Goal: Task Accomplishment & Management: Use online tool/utility

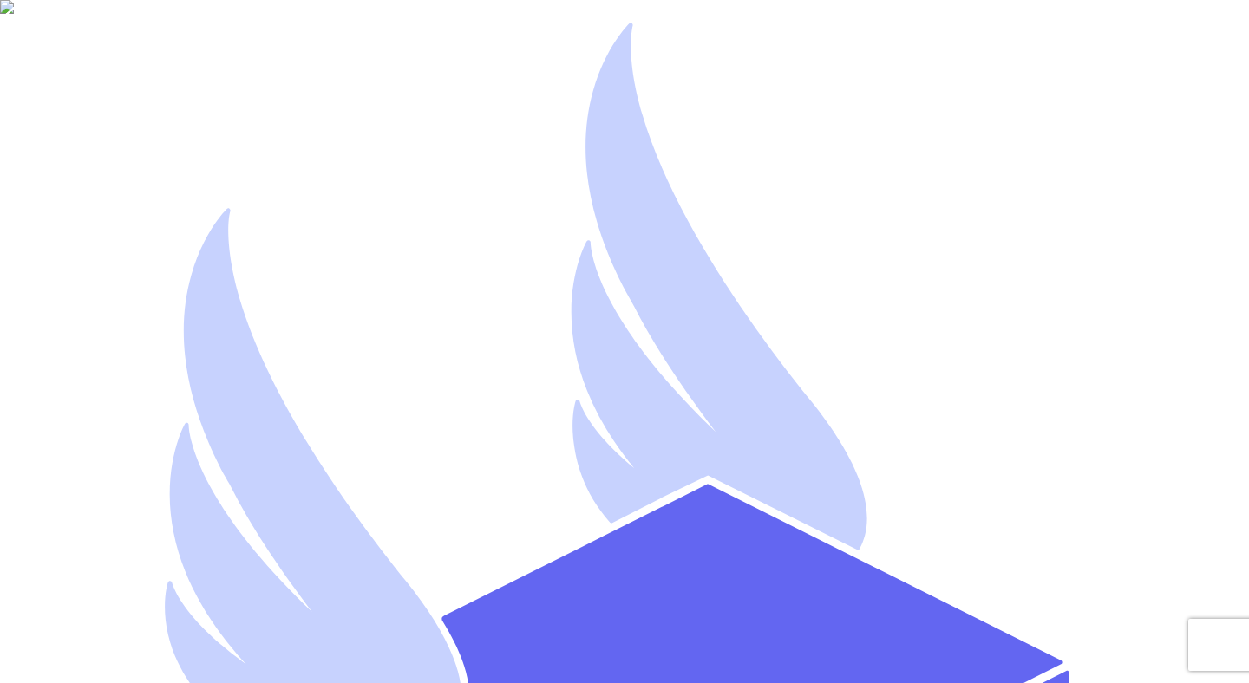
type input "[EMAIL_ADDRESS][DOMAIN_NAME]"
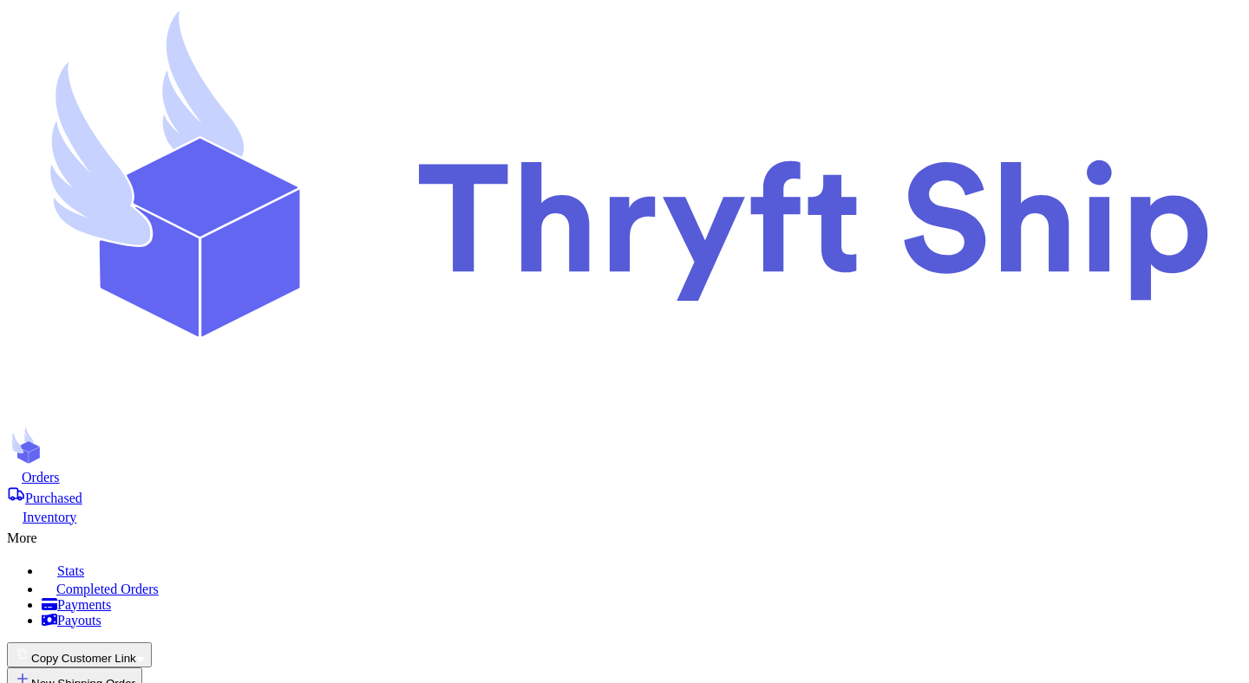
checkbox input "false"
select select "UT"
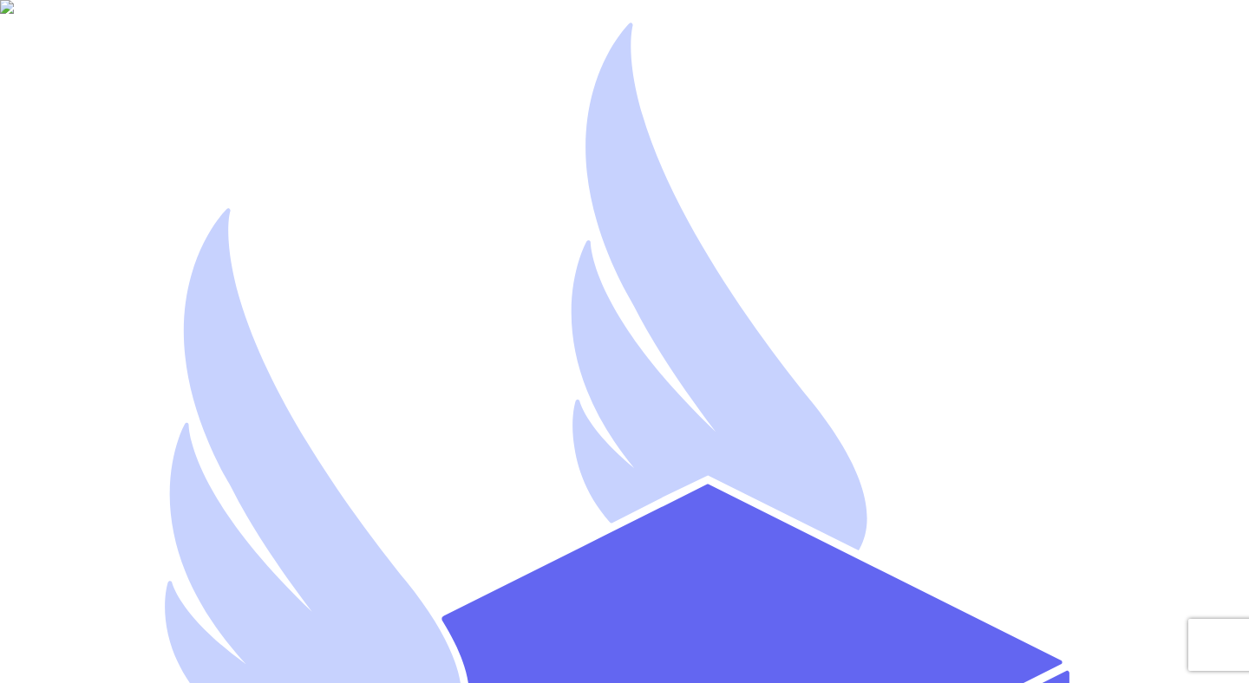
type input "[EMAIL_ADDRESS][DOMAIN_NAME]"
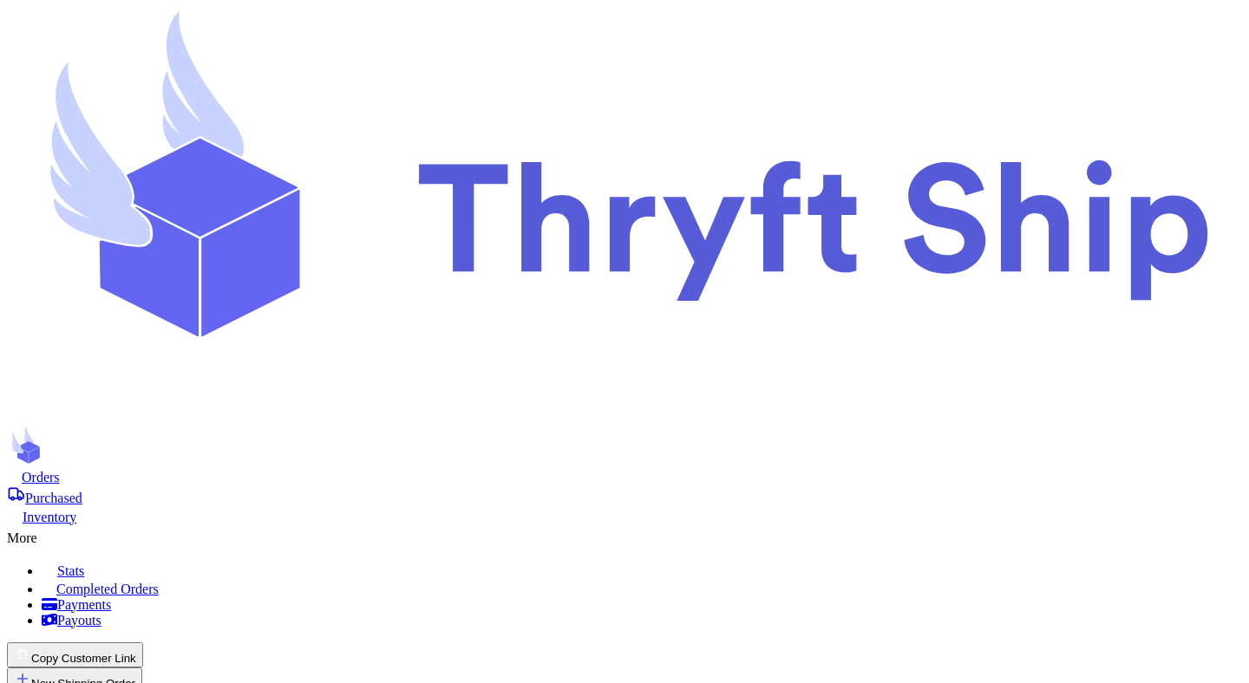
select select "UT"
click at [60, 470] on span "Orders" at bounding box center [41, 477] width 38 height 15
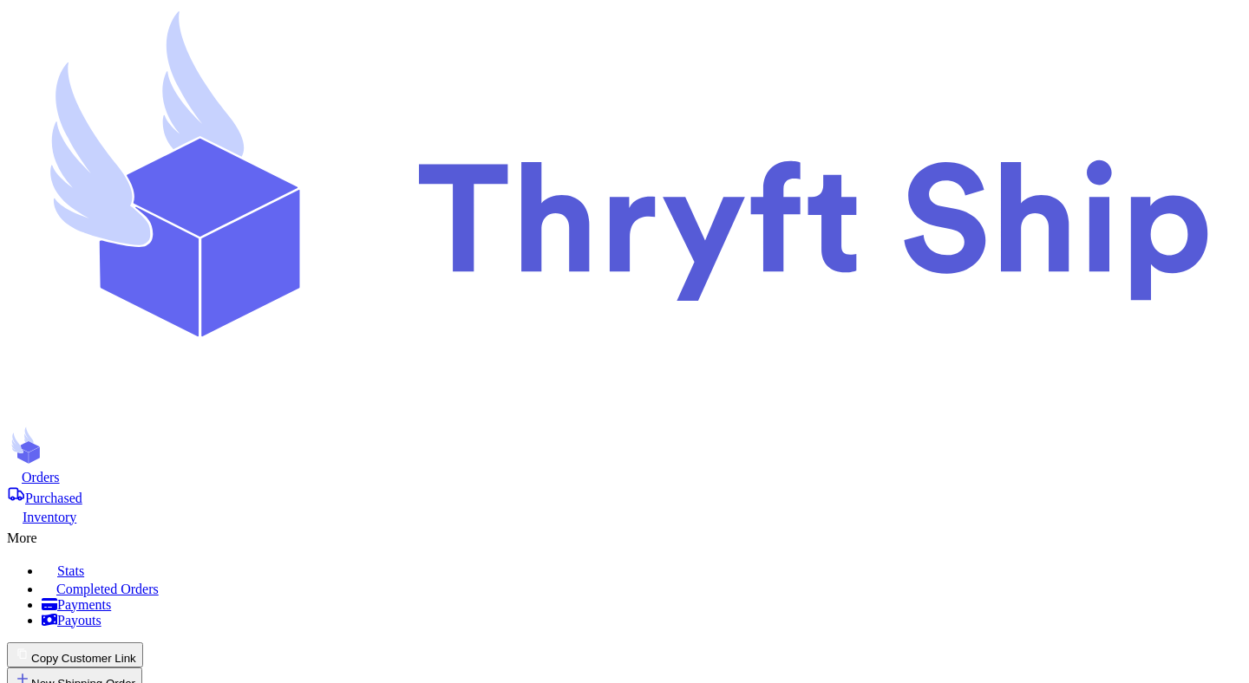
scroll to position [250, 0]
select select "UT"
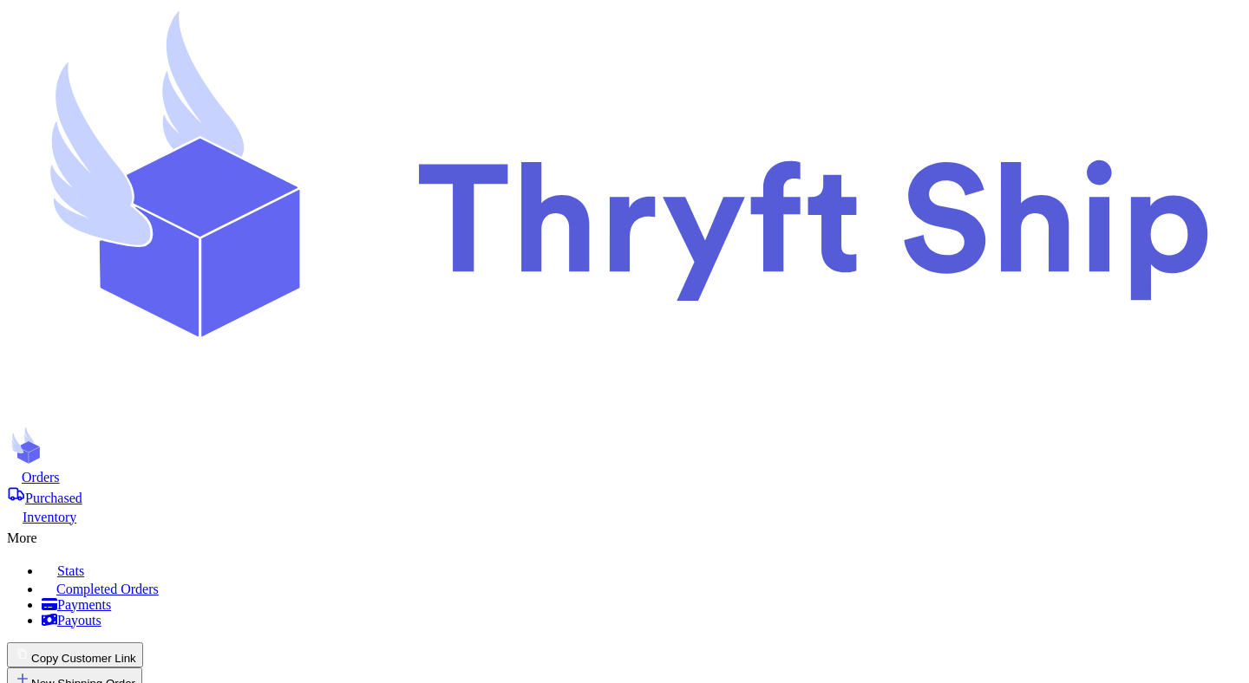
scroll to position [852, 0]
